Goal: Contribute content: Add original content to the website for others to see

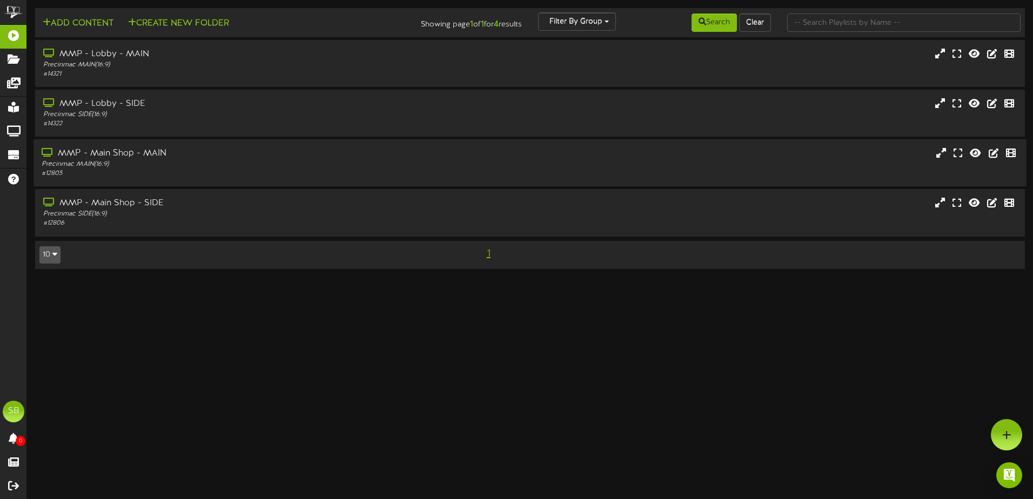
click at [133, 148] on div "MMP - Main Shop - MAIN" at bounding box center [241, 153] width 398 height 12
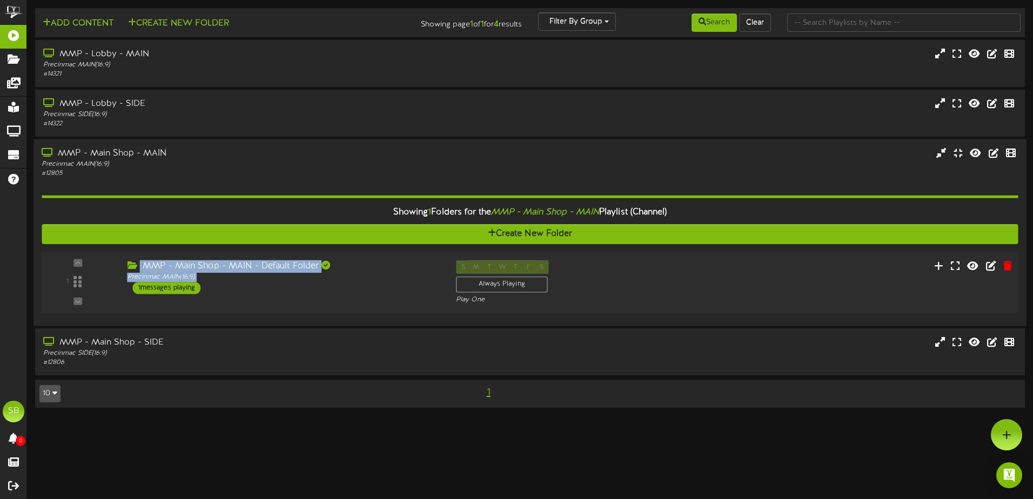
click at [124, 299] on div "1 ( 16:9" at bounding box center [530, 282] width 986 height 44
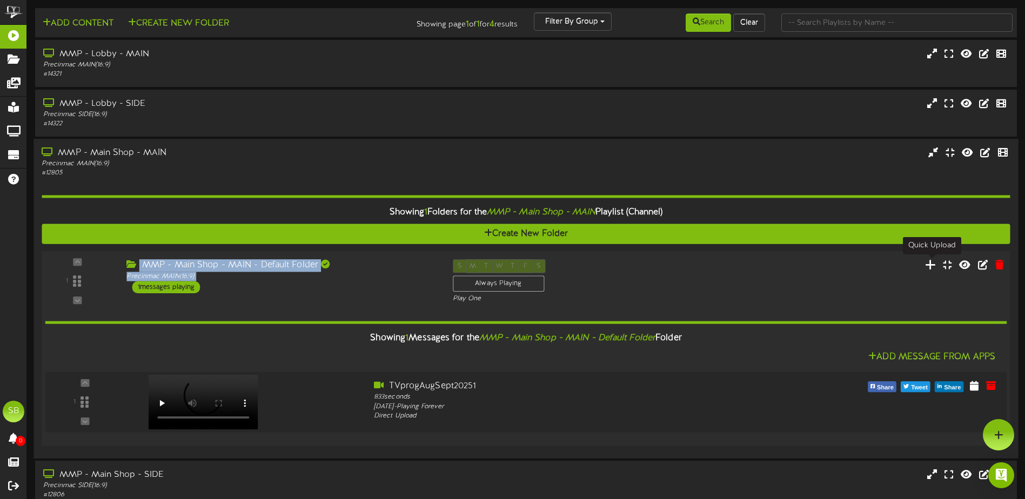
click at [935, 267] on icon at bounding box center [930, 265] width 11 height 12
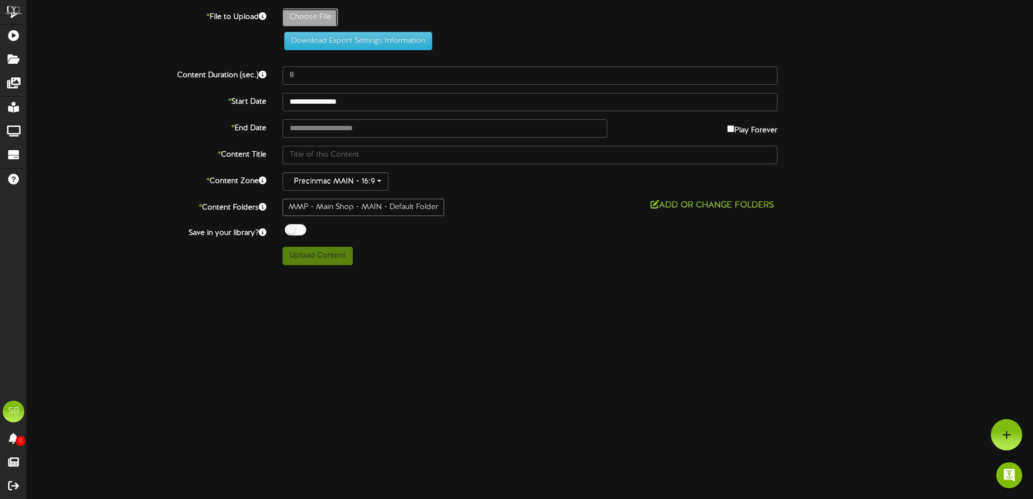
type input "**********"
type input "TVProgrammingSept2025"
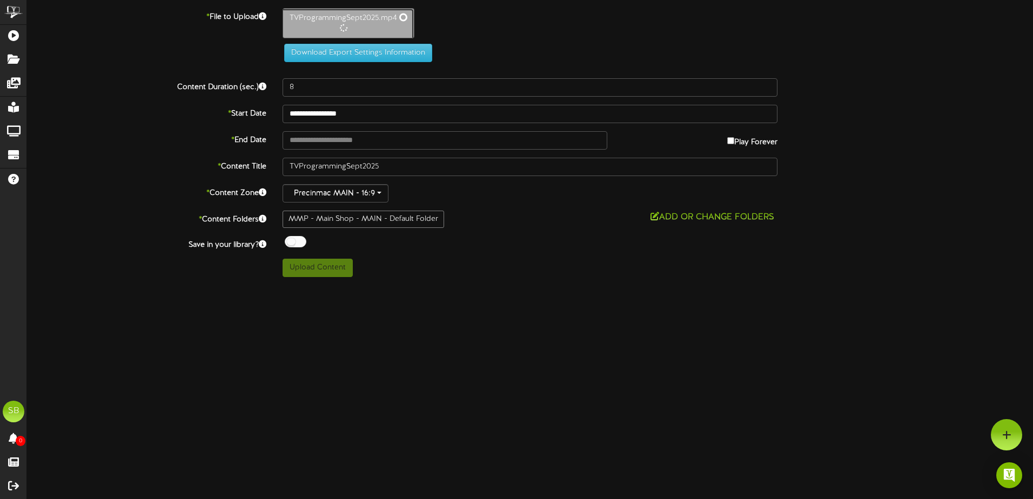
type input "828"
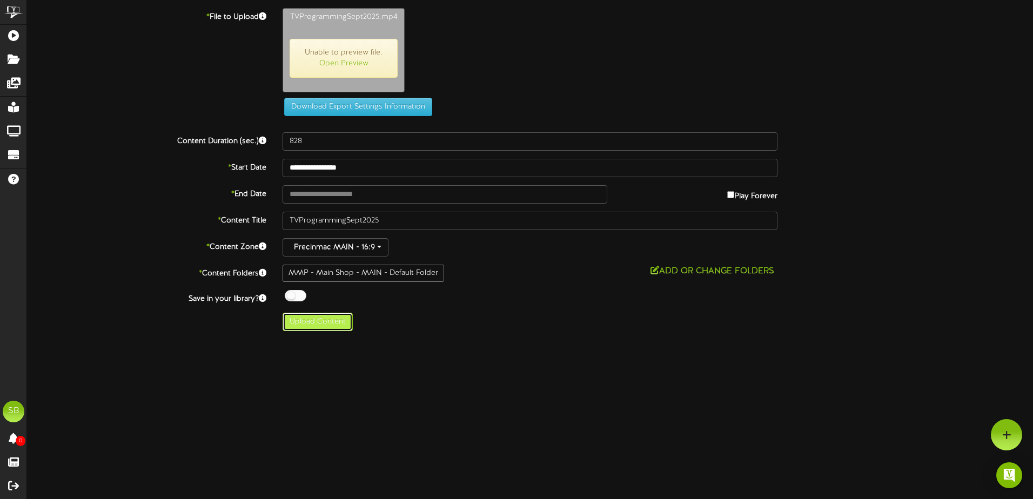
click at [312, 322] on button "Upload Content" at bounding box center [318, 322] width 70 height 18
type input "**********"
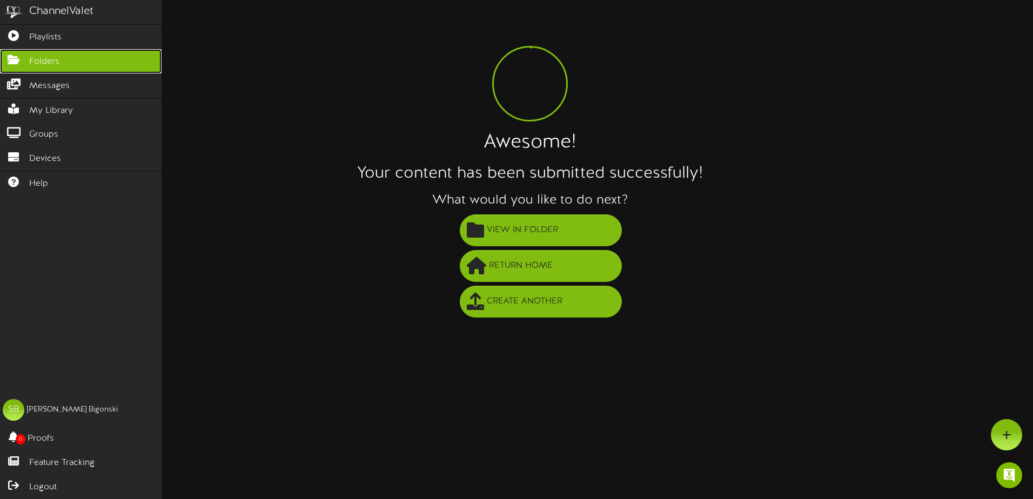
click at [57, 63] on span "Folders" at bounding box center [44, 62] width 30 height 12
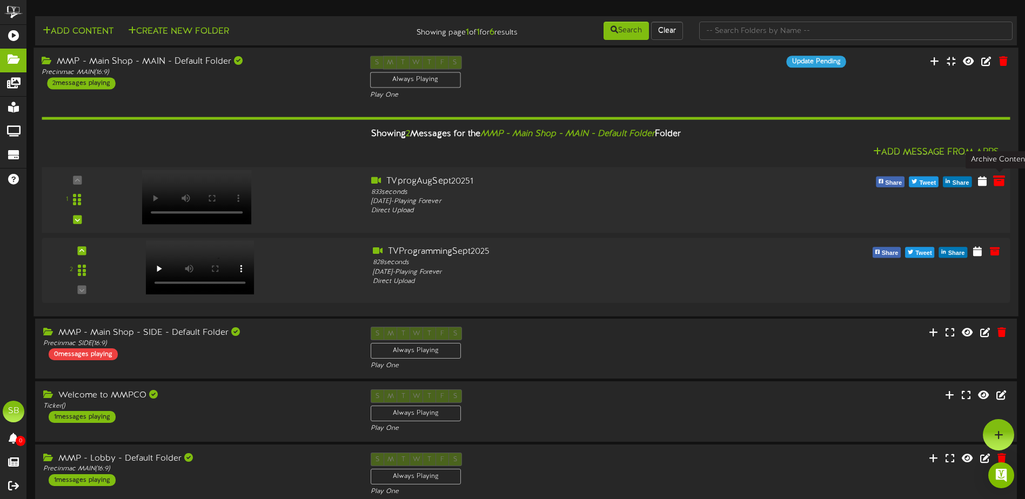
click at [997, 184] on icon at bounding box center [999, 180] width 12 height 12
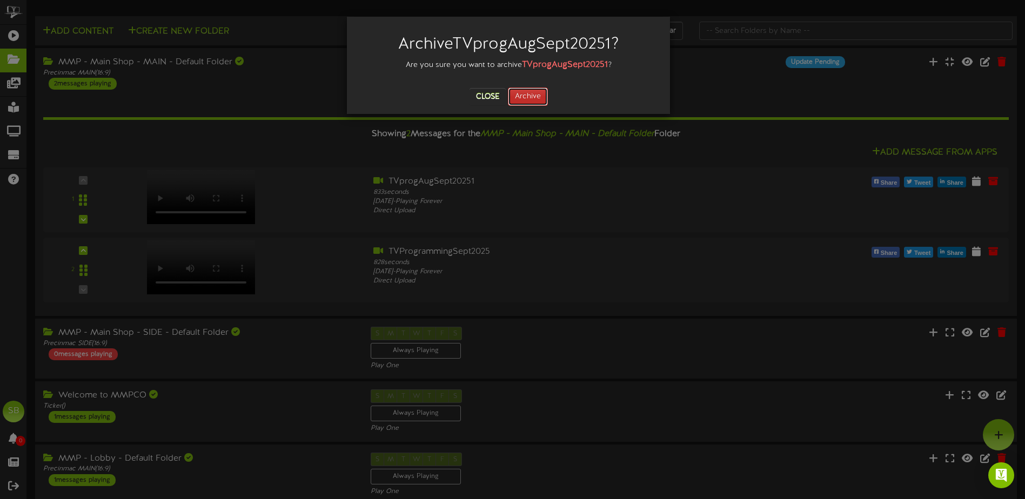
click at [537, 103] on button "Archive" at bounding box center [528, 97] width 40 height 18
